Goal: Contribute content: Add original content to the website for others to see

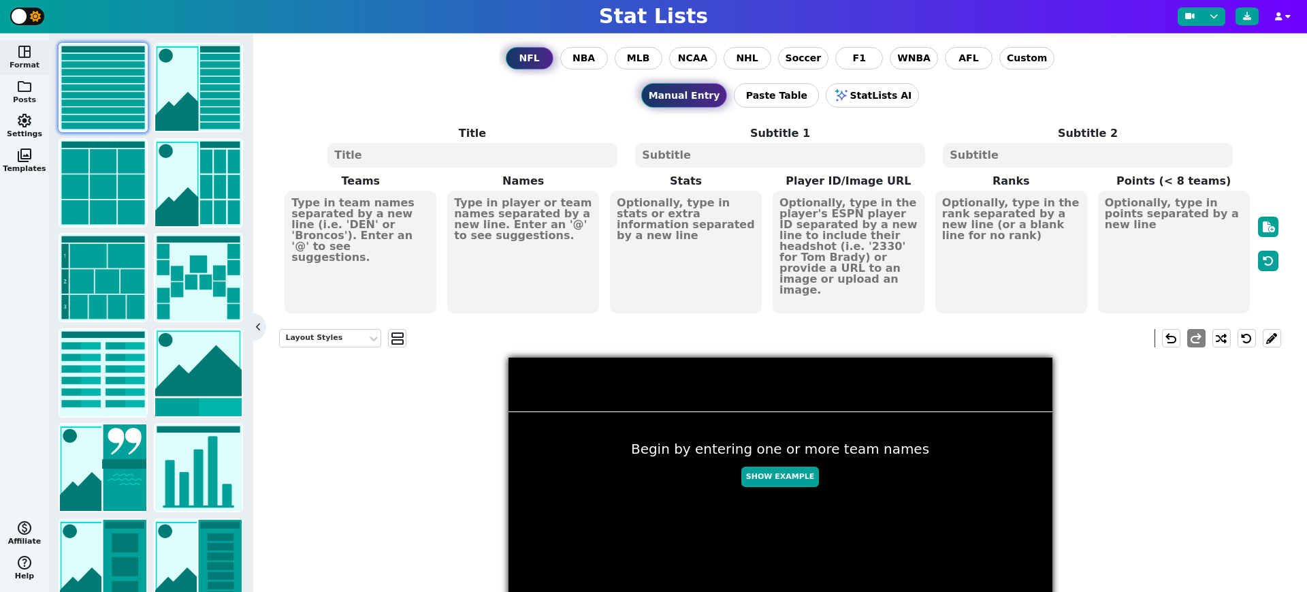
click at [29, 95] on button "folder Posts" at bounding box center [24, 92] width 49 height 35
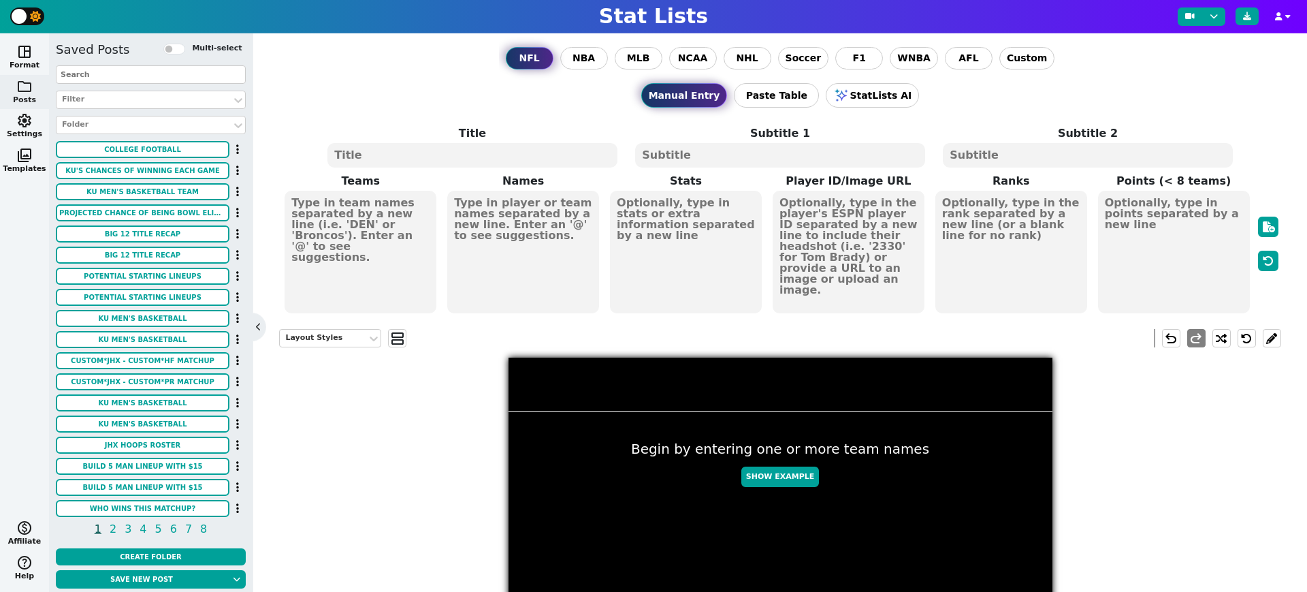
click at [120, 74] on input "text" at bounding box center [151, 74] width 190 height 18
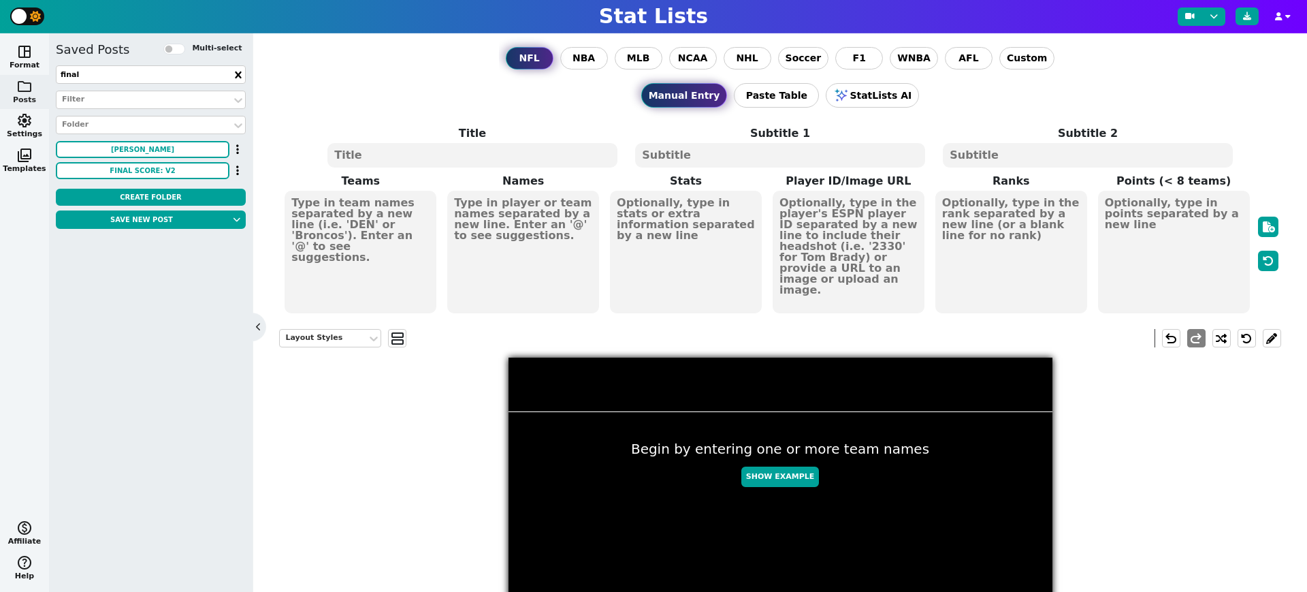
click at [127, 74] on input "final" at bounding box center [151, 74] width 190 height 18
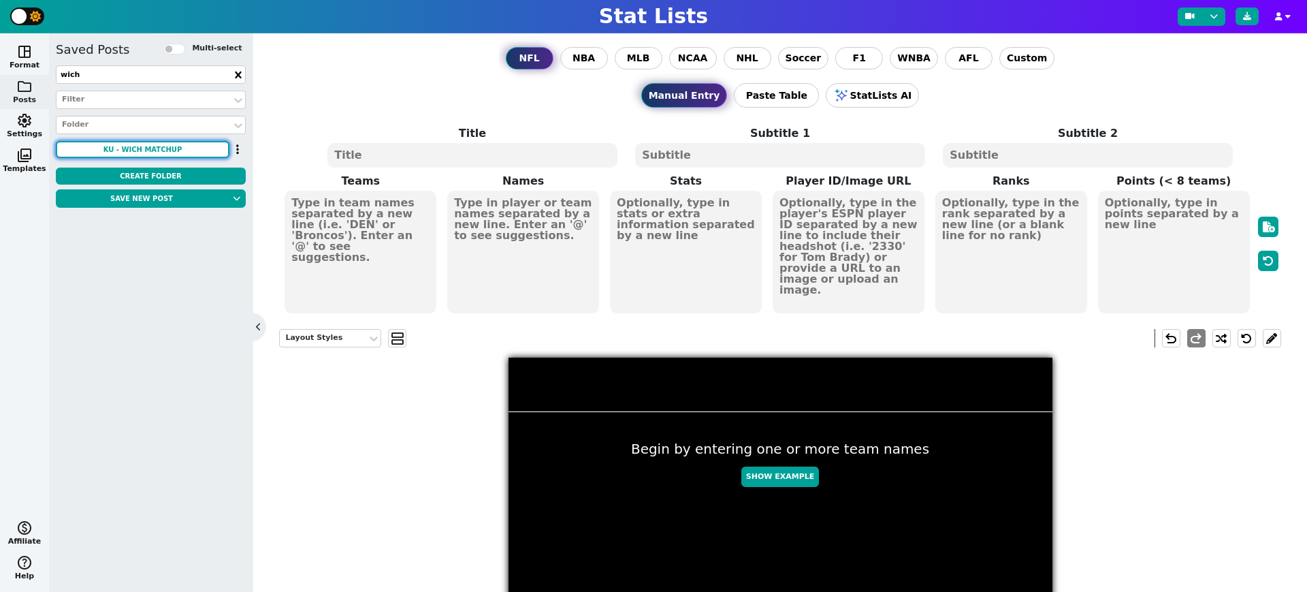
type input "wich"
click at [165, 146] on button "KU - WICH Matchup" at bounding box center [143, 149] width 174 height 17
type textarea "KU WICH"
type textarea "3 0"
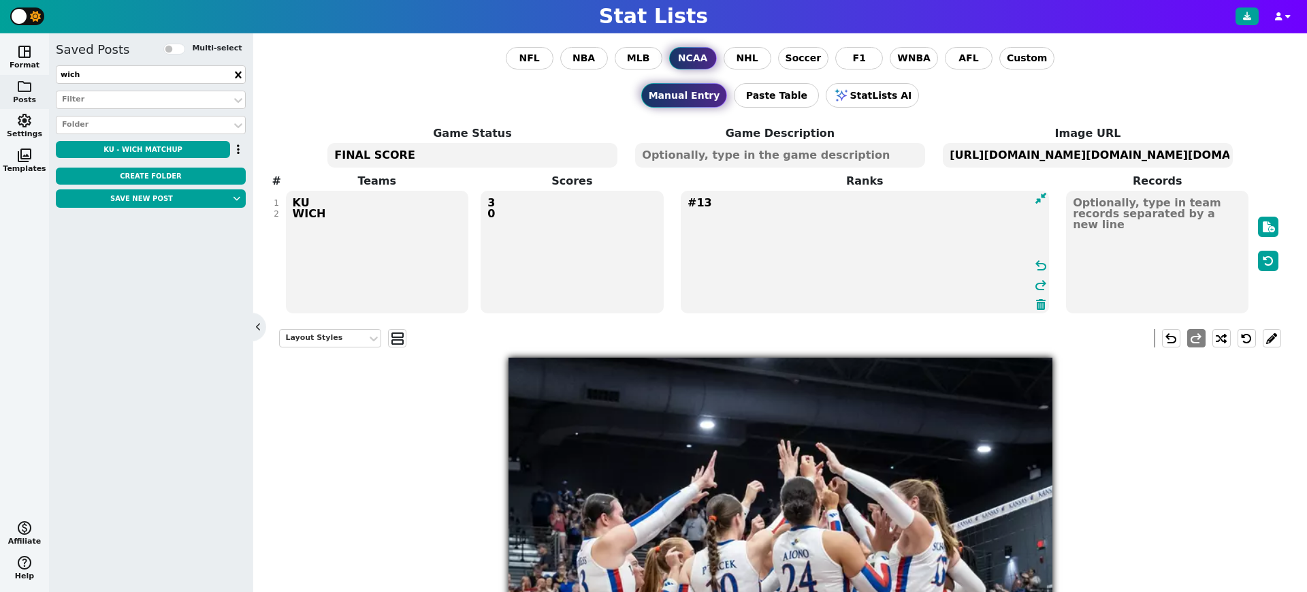
click at [818, 204] on textarea "#13" at bounding box center [865, 252] width 368 height 123
type textarea "#14 #2"
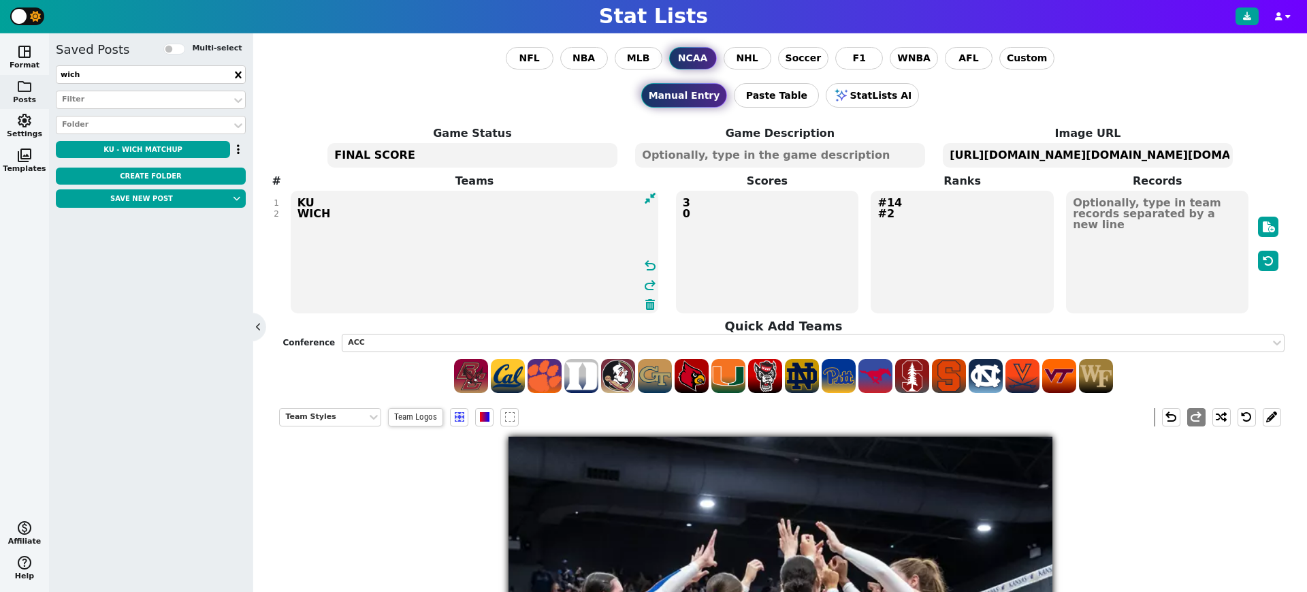
click at [312, 209] on textarea "KU WICH" at bounding box center [475, 252] width 368 height 123
type textarea "KU PSU"
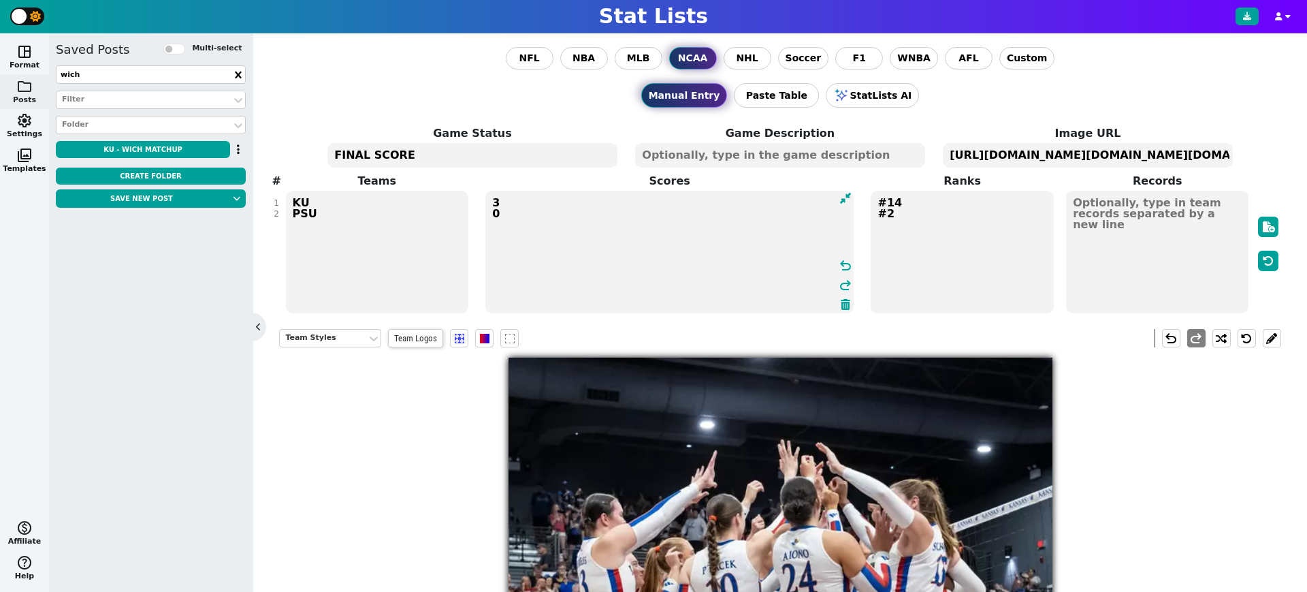
click at [727, 214] on textarea "3 0" at bounding box center [669, 252] width 368 height 123
type textarea "3"
type textarea "2 3"
click at [1089, 157] on textarea "[URL][DOMAIN_NAME][DOMAIN_NAME][DOMAIN_NAME][DOMAIN_NAME]" at bounding box center [1087, 155] width 289 height 25
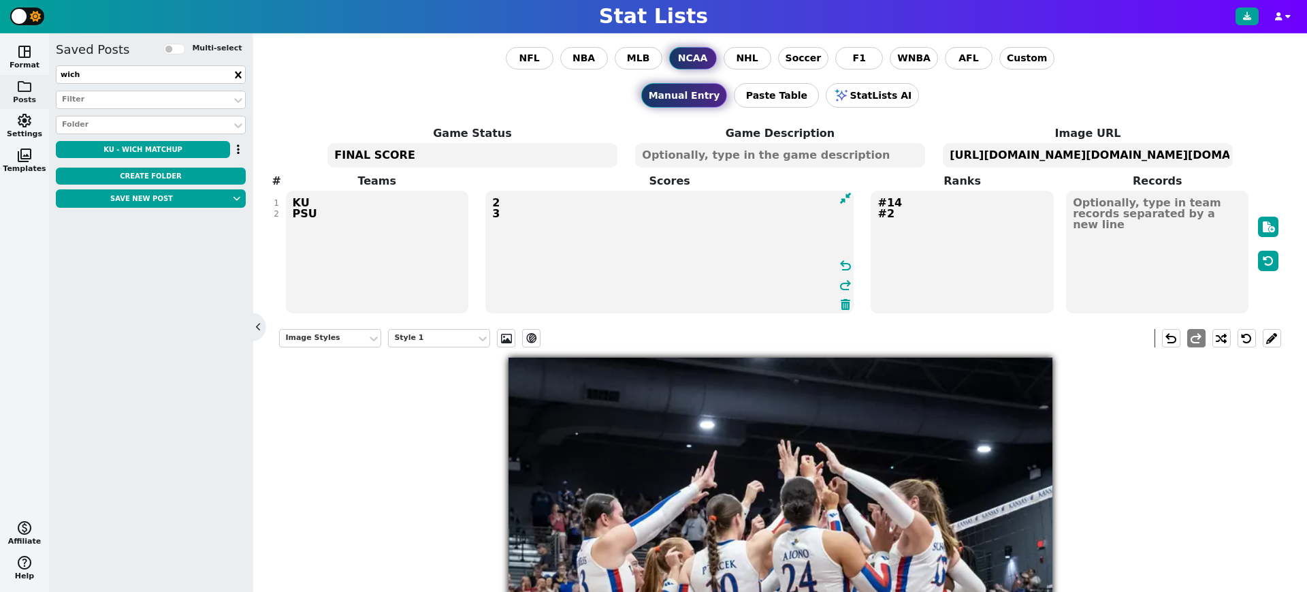
click at [1089, 157] on textarea "[URL][DOMAIN_NAME][DOMAIN_NAME][DOMAIN_NAME][DOMAIN_NAME]" at bounding box center [1087, 155] width 289 height 25
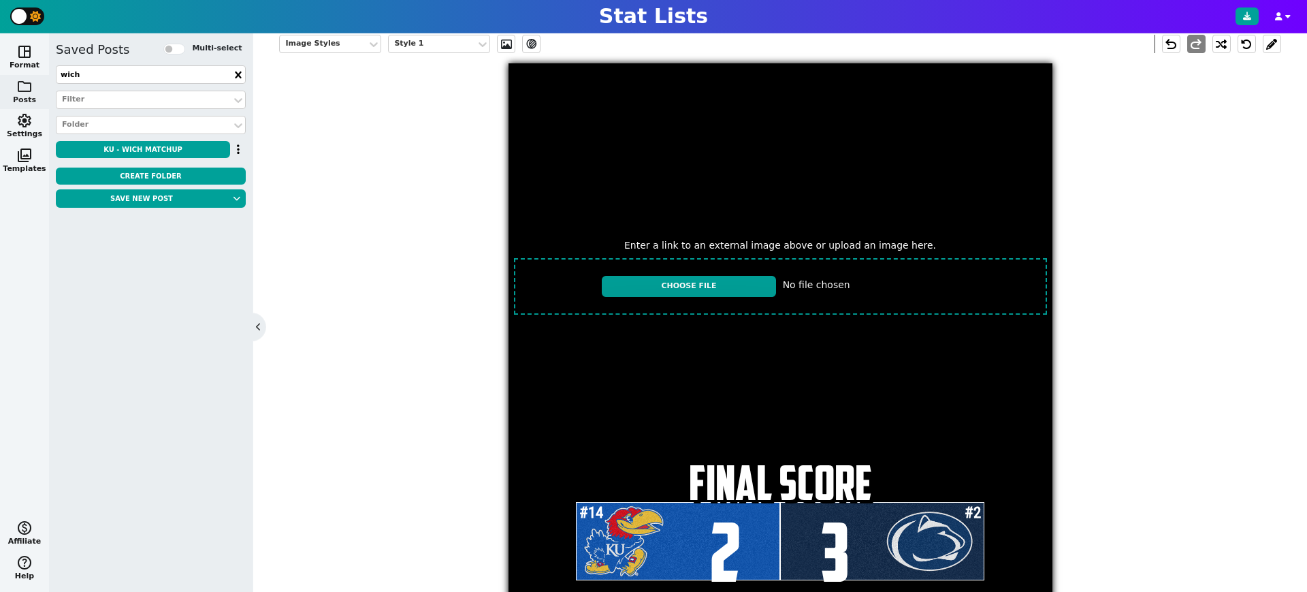
scroll to position [295, 0]
click at [765, 283] on input "file" at bounding box center [781, 285] width 544 height 67
click at [733, 282] on input "file" at bounding box center [781, 285] width 544 height 67
type input "C:\fakepath\IMG_2160.jpeg"
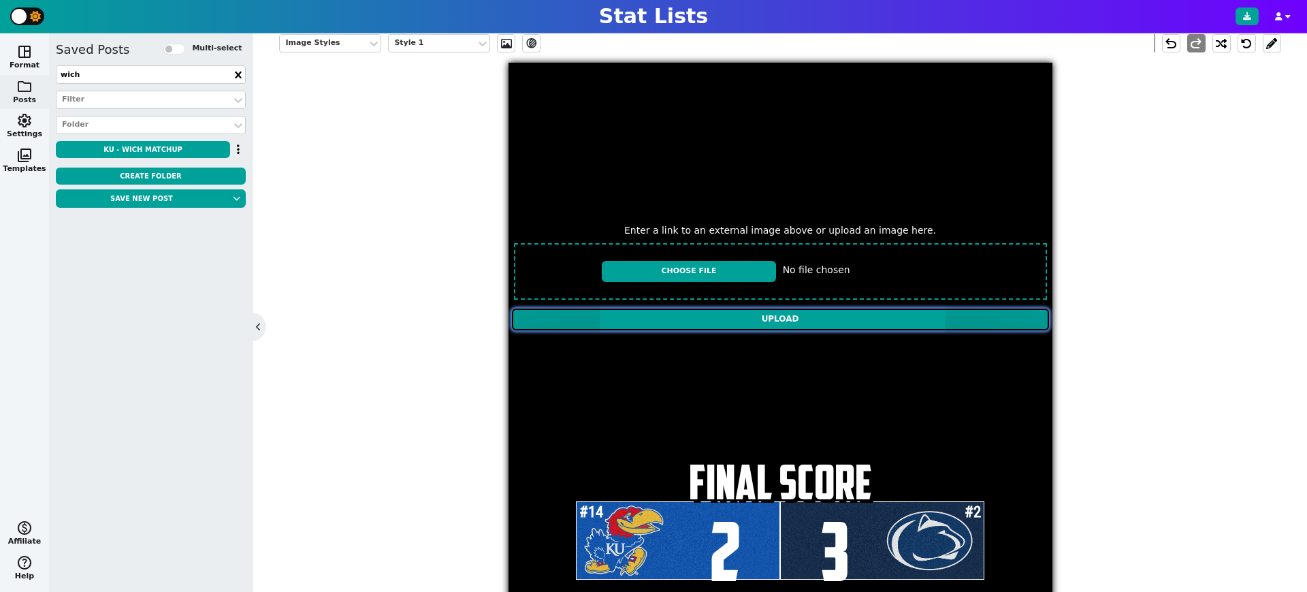
click at [753, 319] on input "Upload" at bounding box center [780, 319] width 537 height 22
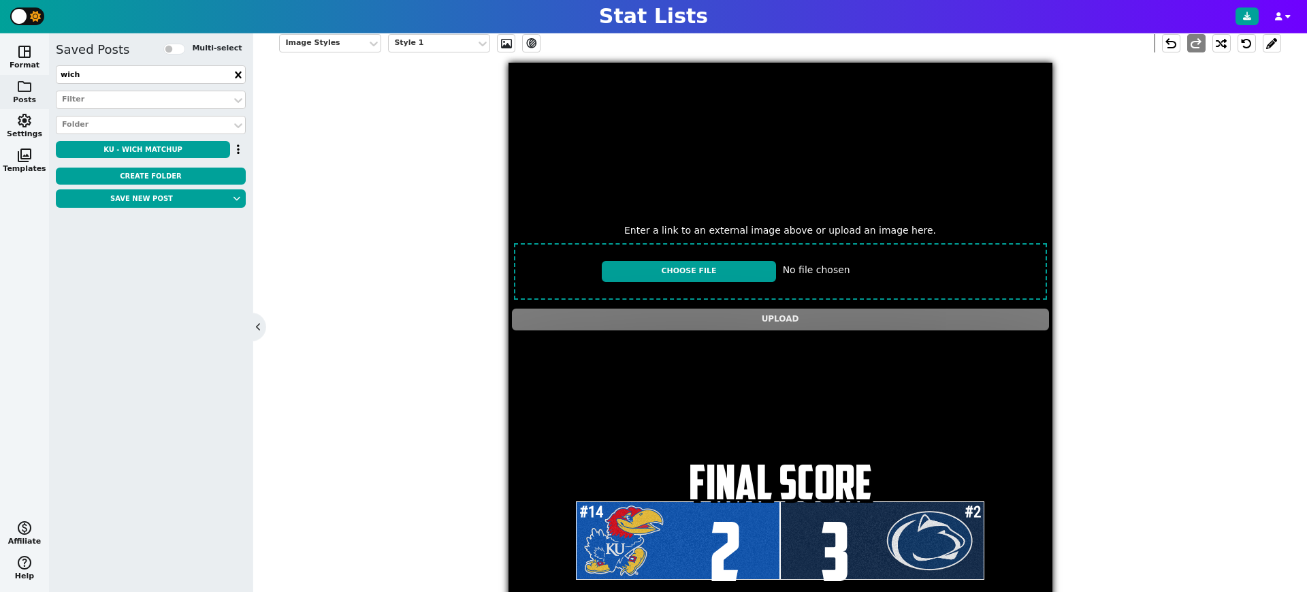
type textarea "[URL][DOMAIN_NAME][DOMAIN_NAME]"
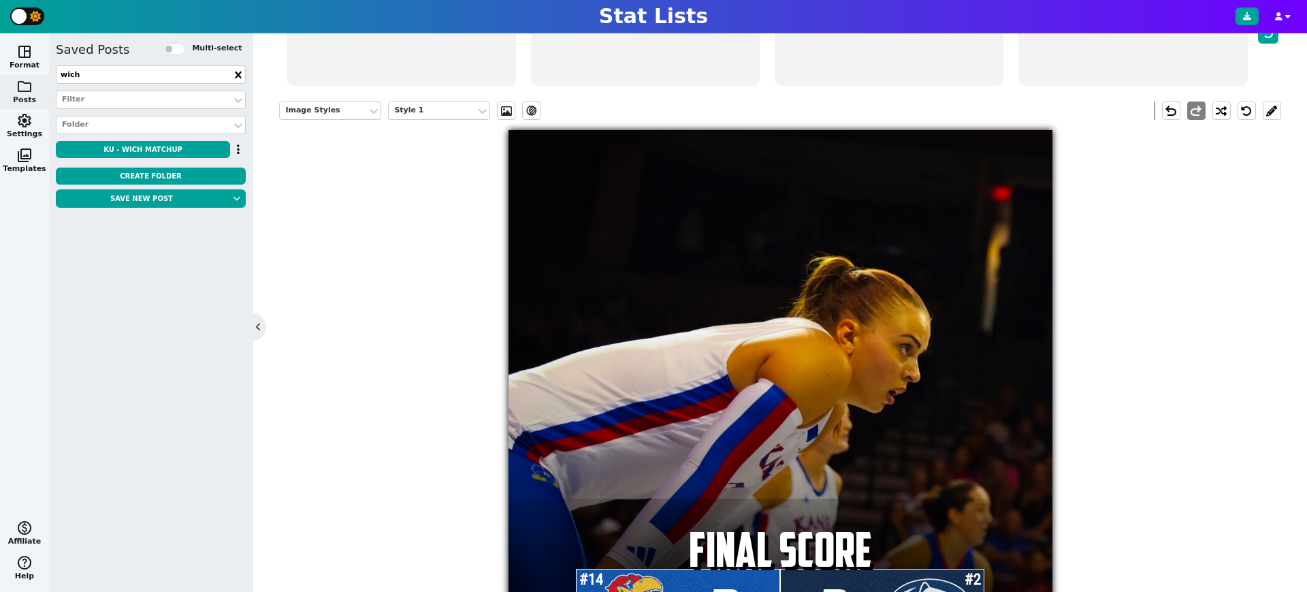
scroll to position [224, 0]
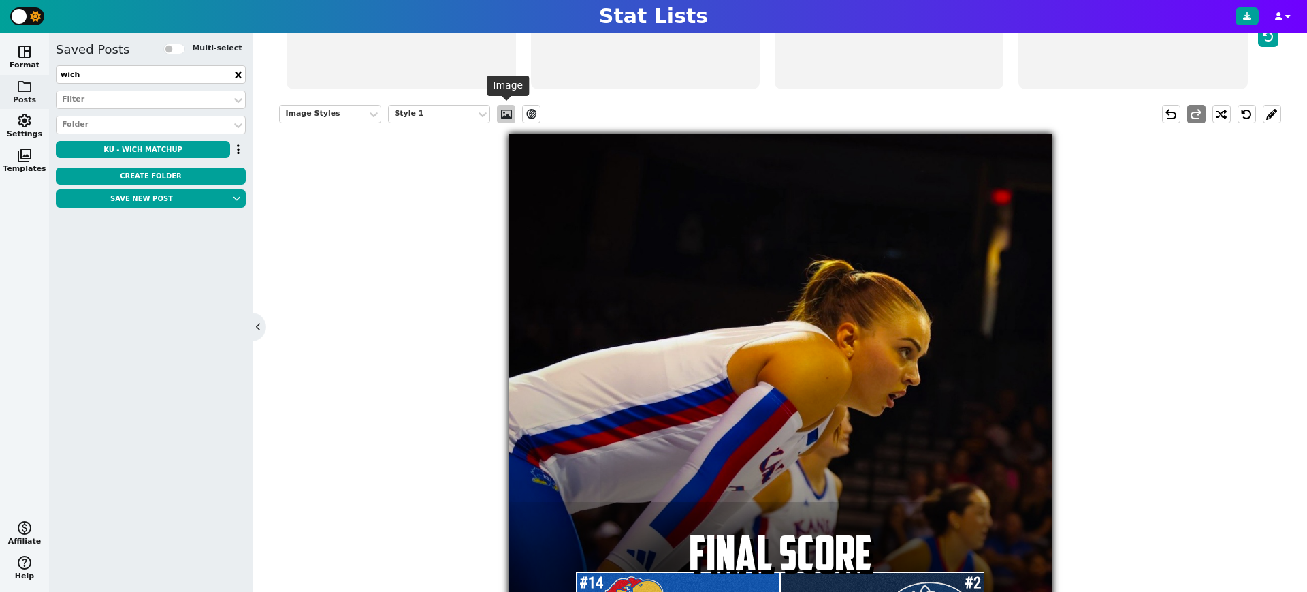
click at [501, 110] on span at bounding box center [507, 114] width 14 height 11
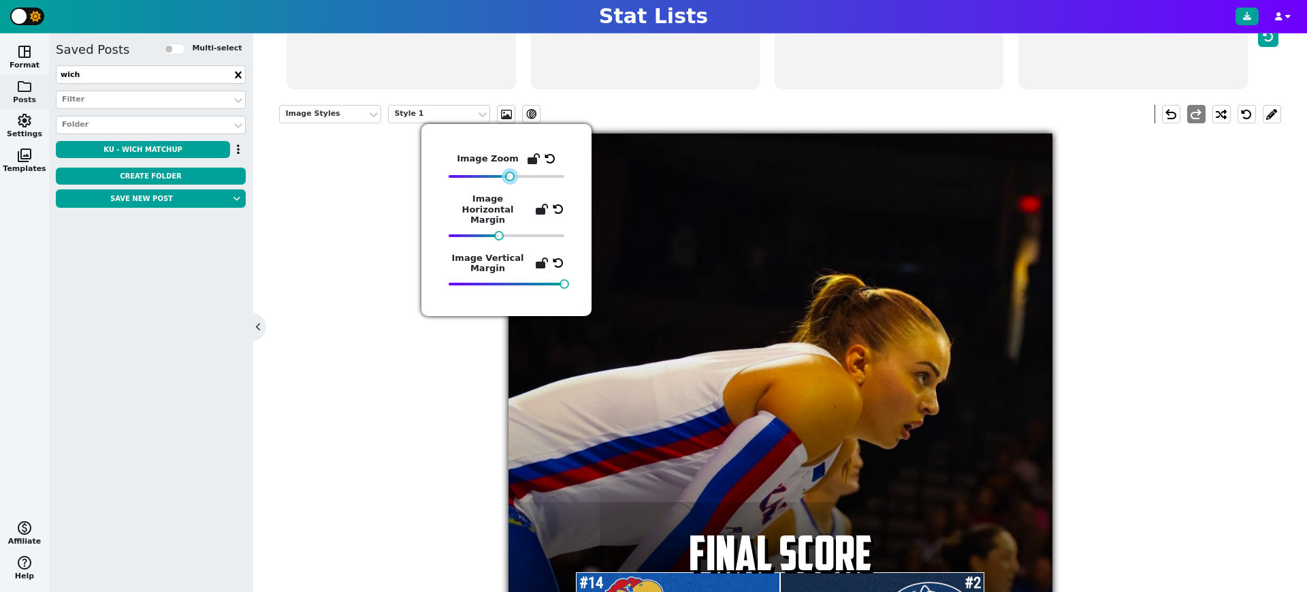
drag, startPoint x: 487, startPoint y: 178, endPoint x: 507, endPoint y: 180, distance: 19.1
click at [507, 180] on div at bounding box center [507, 177] width 116 height 10
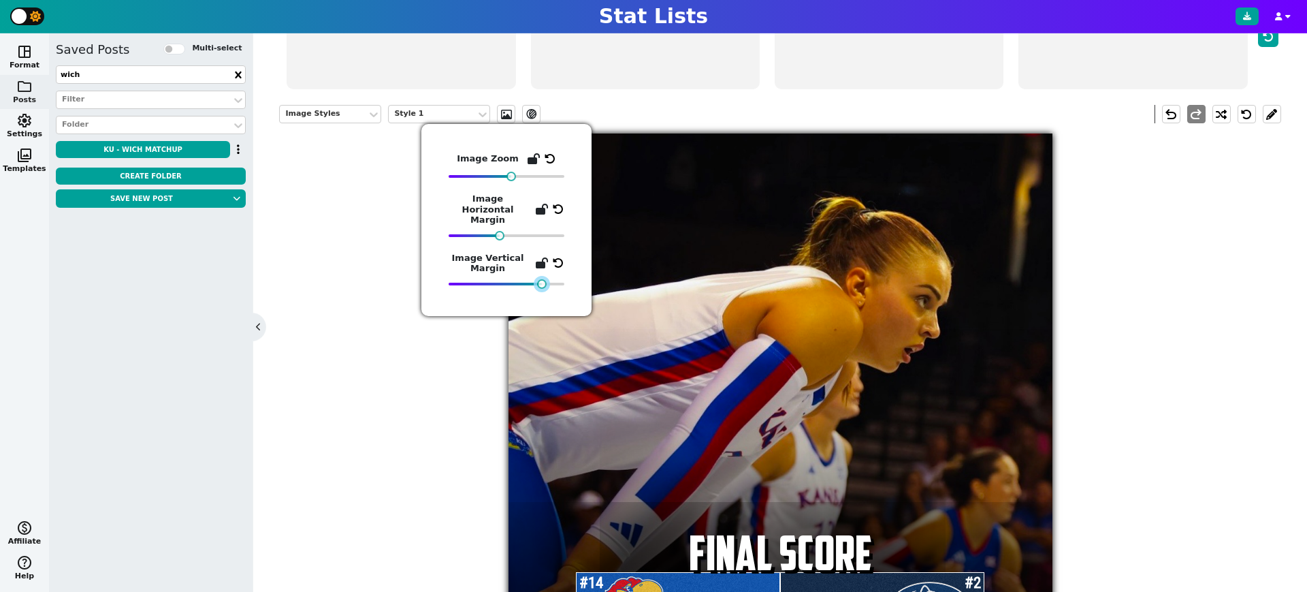
drag, startPoint x: 560, startPoint y: 273, endPoint x: 538, endPoint y: 276, distance: 22.0
click at [538, 279] on div at bounding box center [507, 284] width 116 height 10
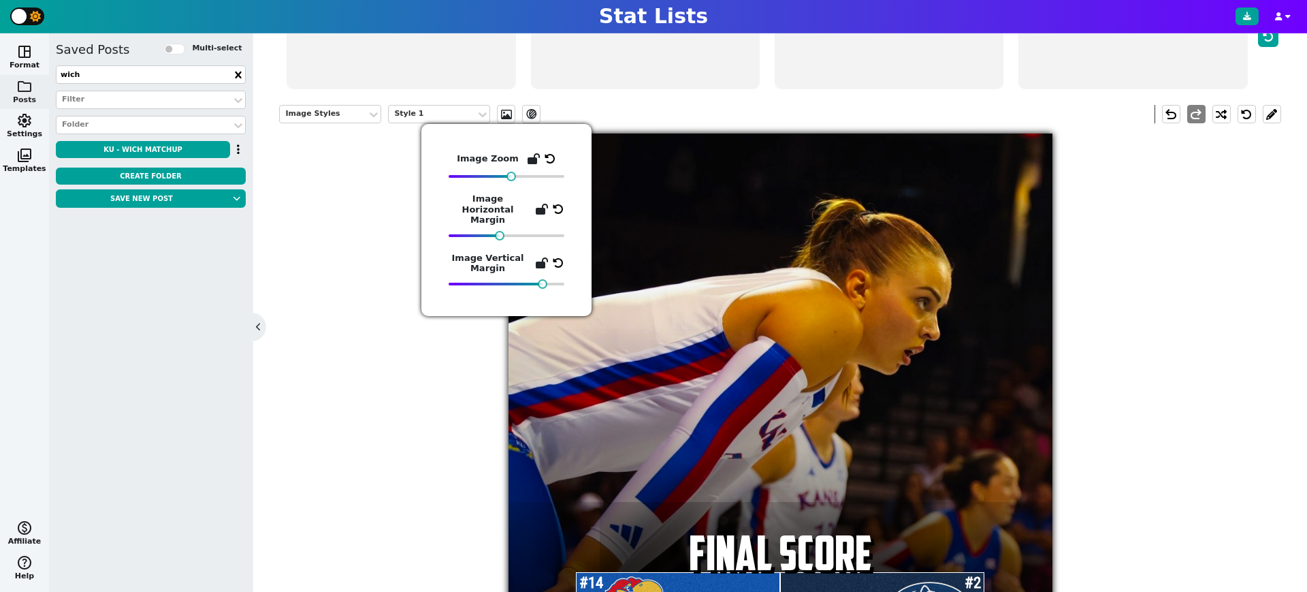
click at [1079, 334] on div "Image Styles Style 1 ev_shadow undo redo #14 2 FINAL SCORE #2 3" at bounding box center [779, 386] width 1001 height 583
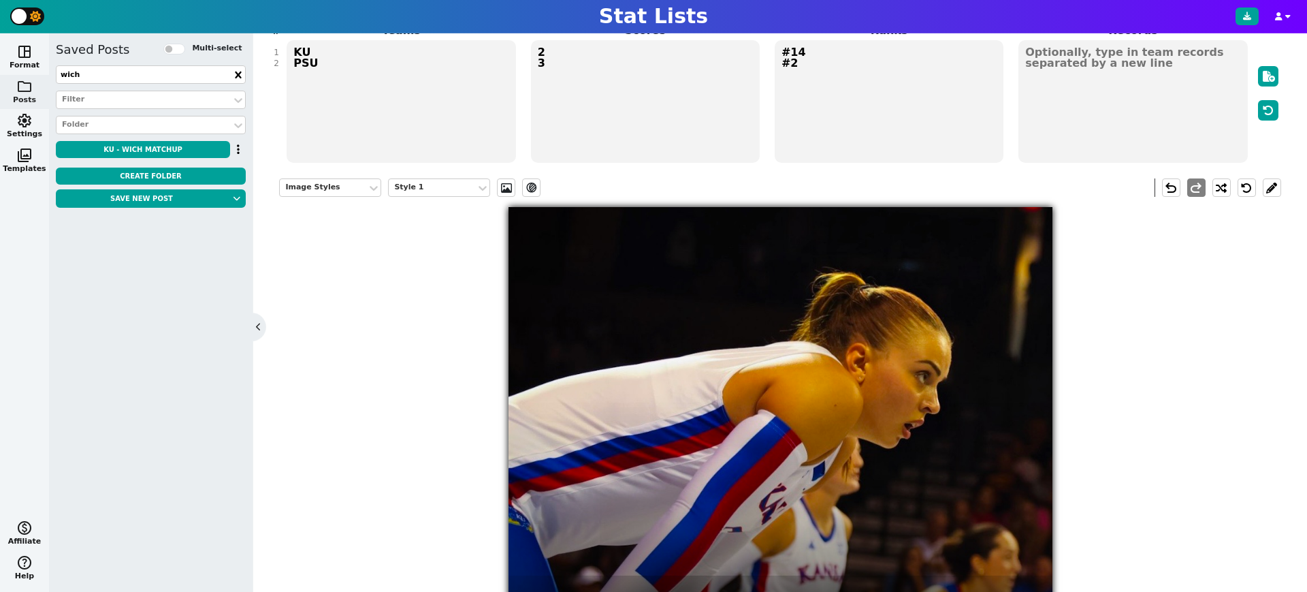
scroll to position [140, 0]
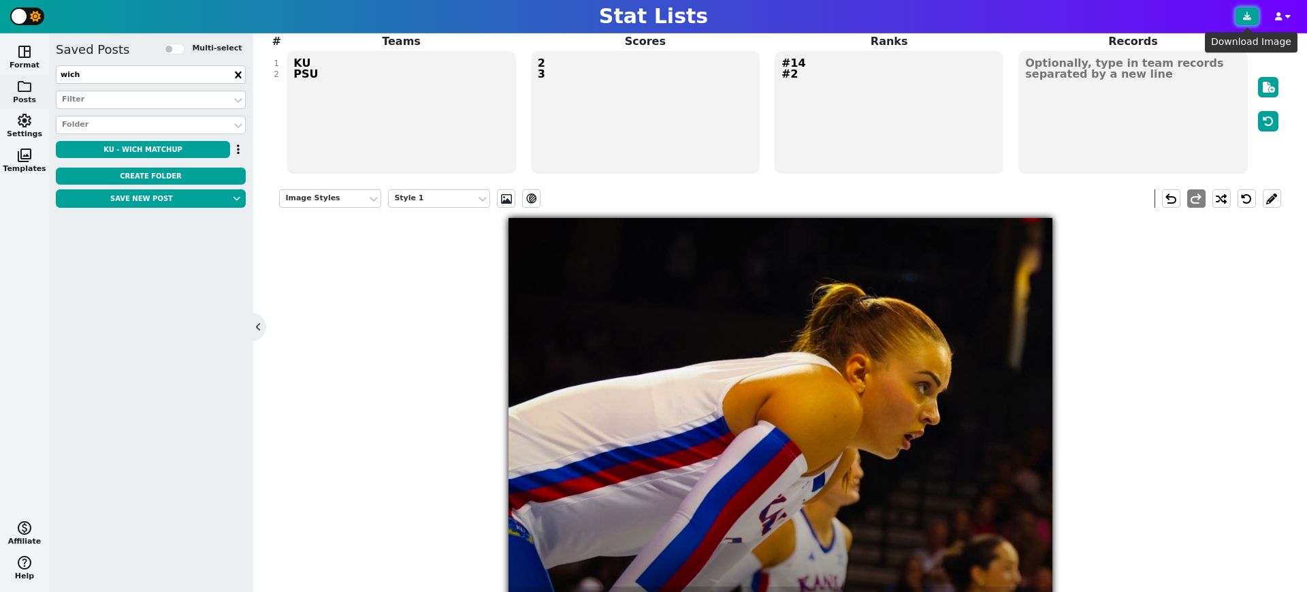
click at [1247, 24] on button at bounding box center [1247, 16] width 23 height 18
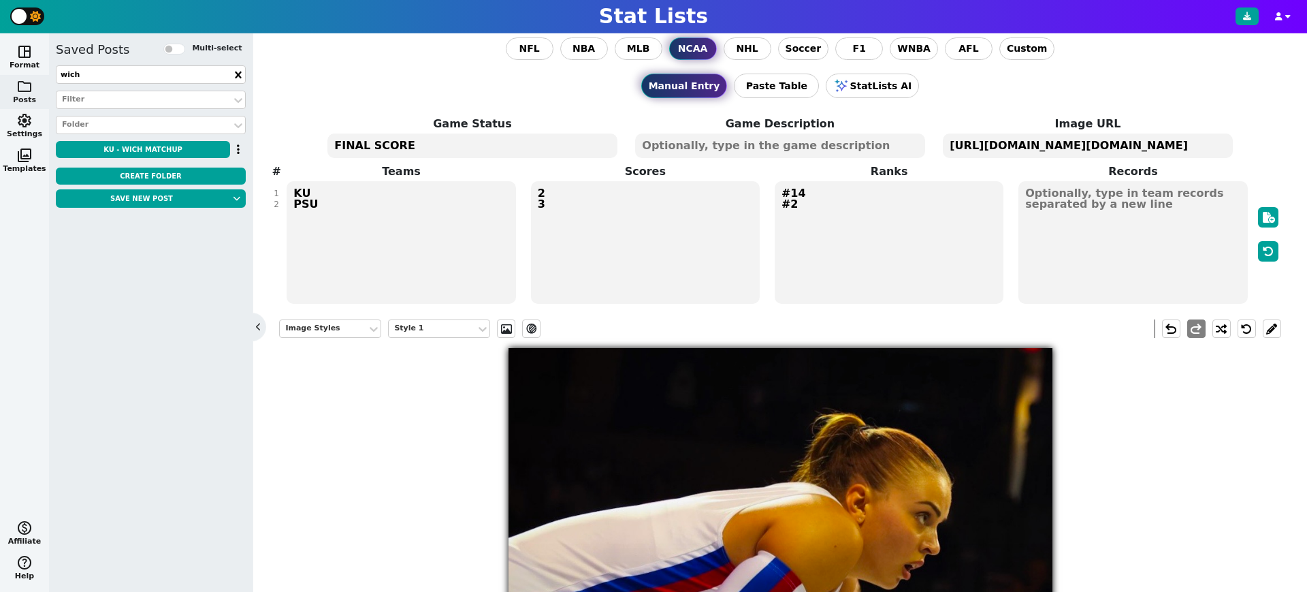
scroll to position [9, 0]
